Goal: Information Seeking & Learning: Learn about a topic

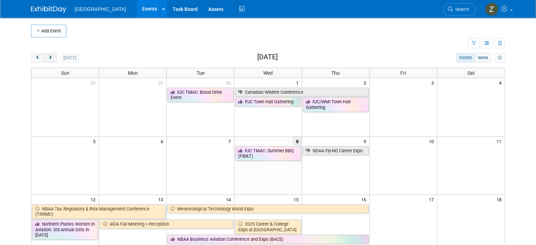
click at [48, 59] on span "next" at bounding box center [50, 58] width 5 height 5
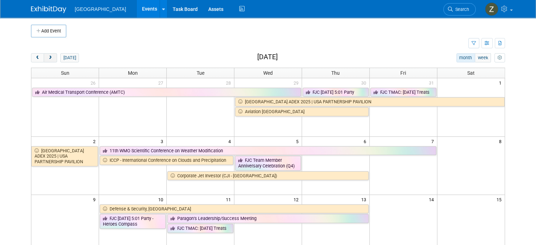
click at [48, 60] on span "next" at bounding box center [50, 58] width 5 height 5
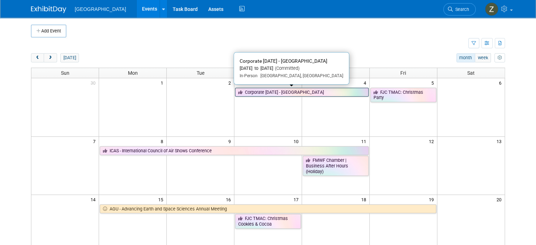
click at [358, 93] on link "Corporate [DATE] - [GEOGRAPHIC_DATA]" at bounding box center [302, 92] width 134 height 9
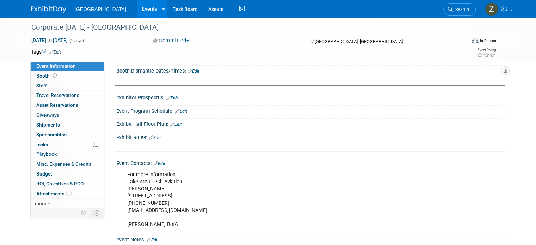
scroll to position [177, 0]
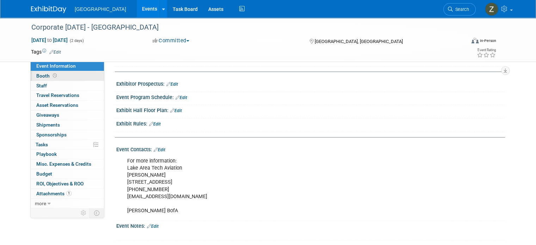
click at [51, 78] on link "Booth" at bounding box center [67, 76] width 73 height 10
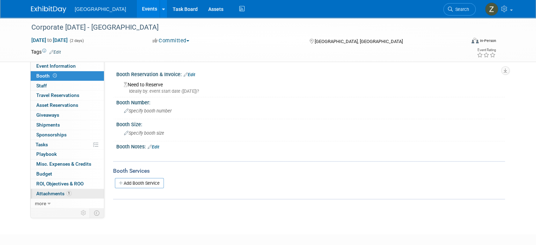
click at [59, 191] on span "Attachments 1" at bounding box center [53, 194] width 35 height 6
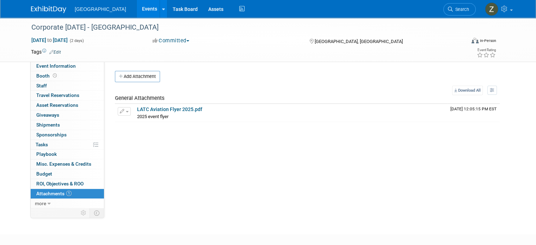
click at [137, 13] on link "Events" at bounding box center [150, 9] width 26 height 18
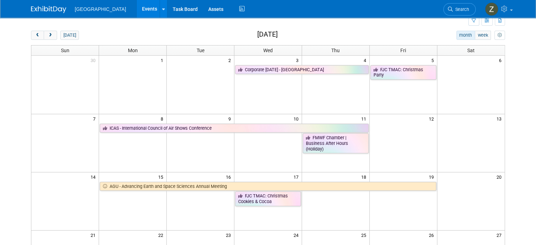
scroll to position [23, 0]
click at [31, 32] on button "prev" at bounding box center [37, 35] width 13 height 9
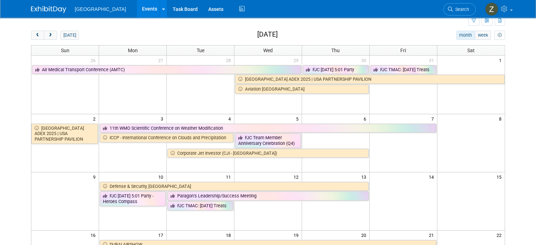
scroll to position [141, 0]
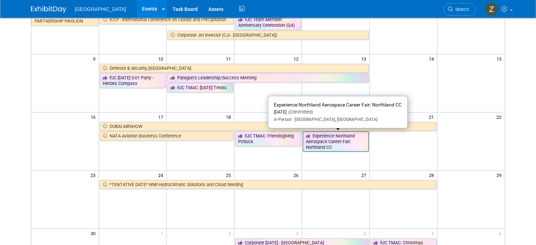
click at [344, 137] on link "Experience Northland Aerospace Career Fair: Northland CC" at bounding box center [336, 142] width 66 height 20
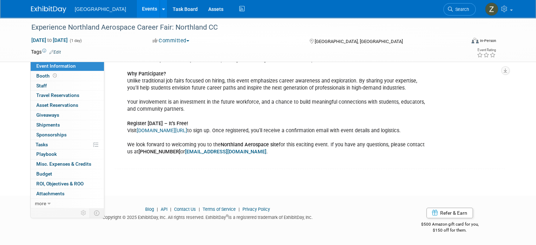
scroll to position [440, 0]
click at [54, 77] on link "Booth" at bounding box center [67, 76] width 73 height 10
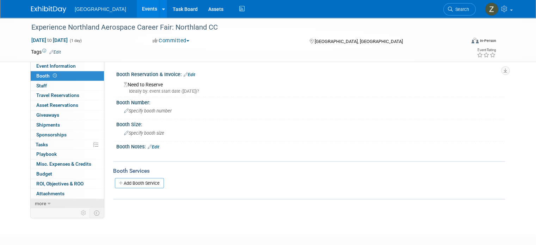
click at [60, 199] on link "more" at bounding box center [67, 204] width 73 height 10
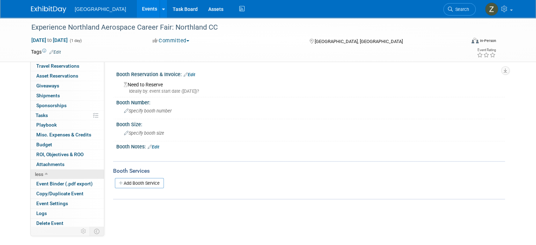
scroll to position [29, 0]
click at [81, 233] on td at bounding box center [84, 231] width 12 height 9
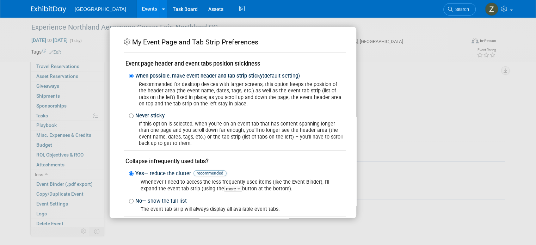
click at [404, 93] on div "My Event Page and Tab Strip Preferences Event page header and event tabs positi…" at bounding box center [268, 122] width 317 height 191
click at [375, 38] on div "My Event Page and Tab Strip Preferences Event page header and event tabs positi…" at bounding box center [268, 122] width 317 height 191
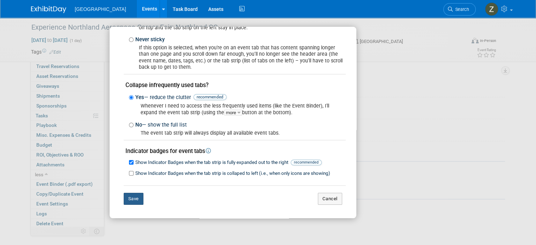
click at [135, 196] on button "Save" at bounding box center [134, 199] width 20 height 12
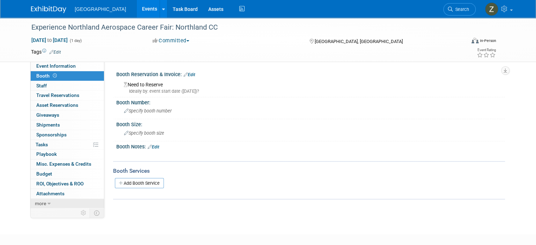
click at [62, 205] on link "more" at bounding box center [67, 204] width 73 height 10
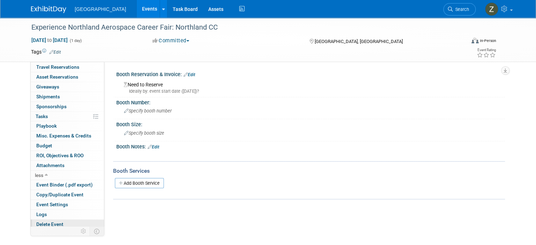
scroll to position [29, 0]
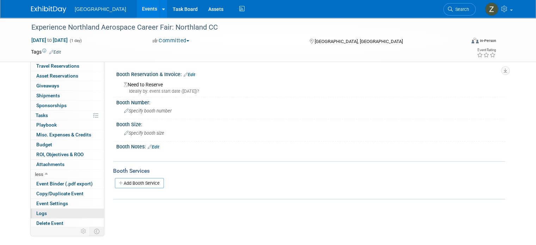
click at [55, 213] on link "Logs" at bounding box center [67, 214] width 73 height 10
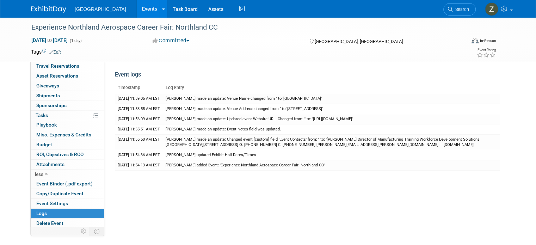
click at [137, 5] on link "Events" at bounding box center [150, 9] width 26 height 18
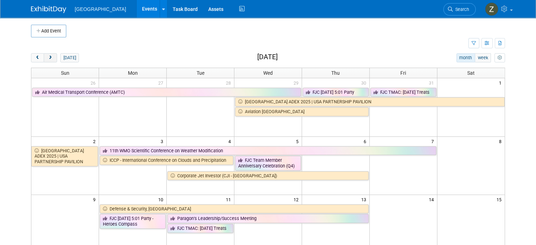
click at [48, 57] on span "next" at bounding box center [50, 58] width 5 height 5
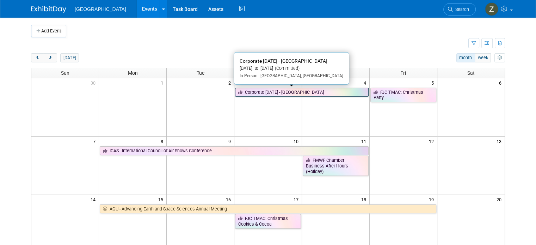
click at [258, 90] on link "Corporate [DATE] - [GEOGRAPHIC_DATA]" at bounding box center [302, 92] width 134 height 9
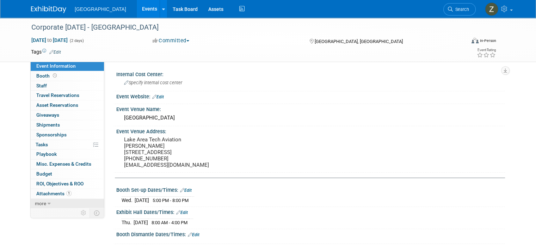
click at [75, 201] on link "more" at bounding box center [67, 204] width 73 height 10
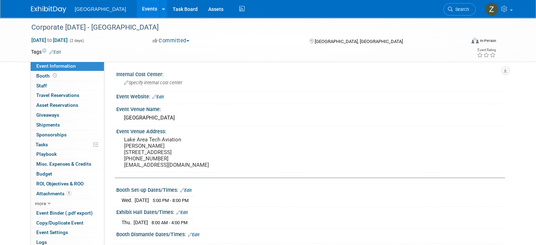
scroll to position [29, 0]
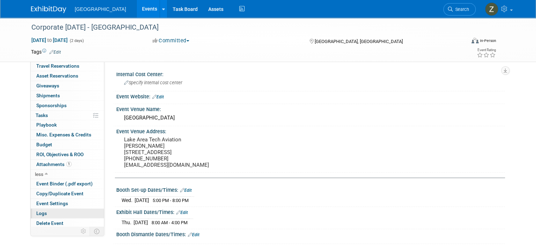
click at [65, 214] on link "Logs" at bounding box center [67, 214] width 73 height 10
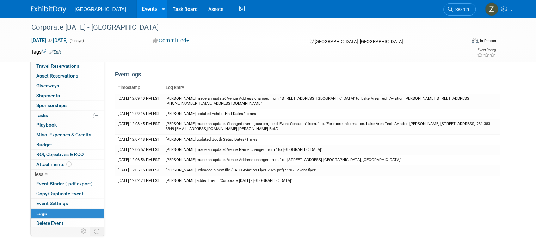
click at [137, 11] on link "Events" at bounding box center [150, 9] width 26 height 18
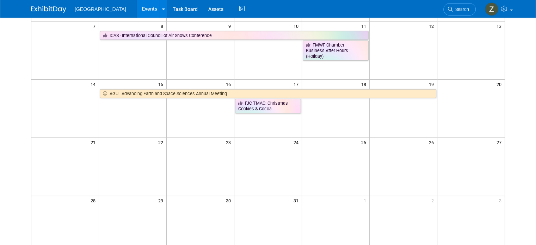
scroll to position [115, 0]
